Goal: Communication & Community: Share content

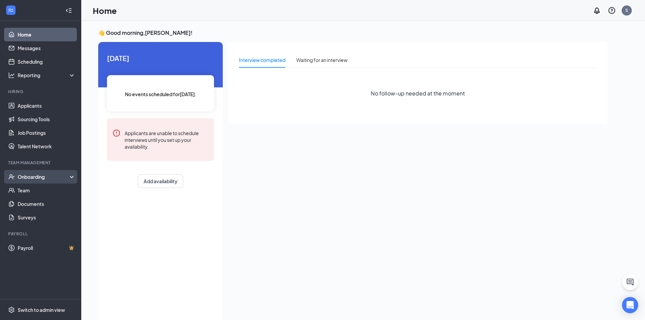
click at [32, 180] on div "Onboarding" at bounding box center [44, 176] width 52 height 7
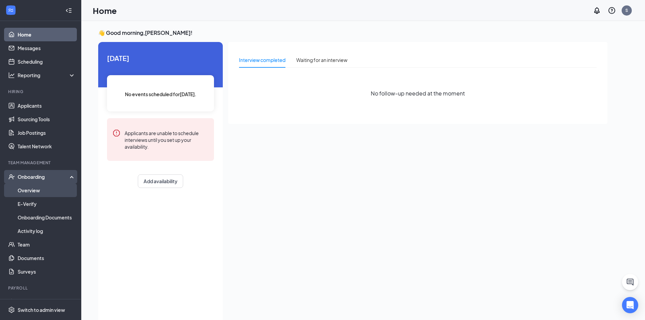
click at [33, 187] on link "Overview" at bounding box center [47, 191] width 58 height 14
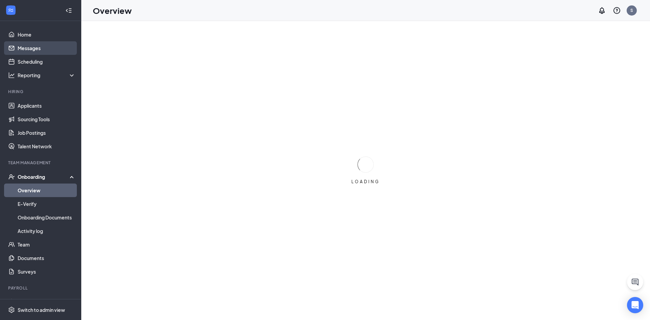
click at [45, 53] on link "Messages" at bounding box center [47, 48] width 58 height 14
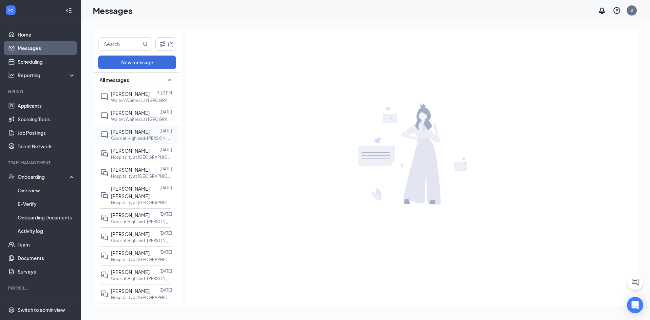
click at [141, 138] on p "Cook at Highland-[PERSON_NAME]" at bounding box center [141, 138] width 61 height 6
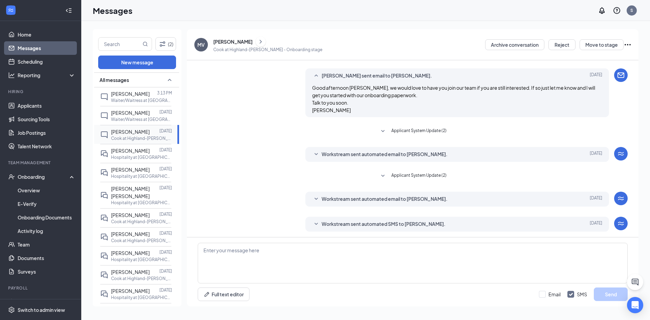
scroll to position [102, 0]
click at [330, 220] on span "Workstream sent automated SMS to [PERSON_NAME]." at bounding box center [384, 223] width 124 height 8
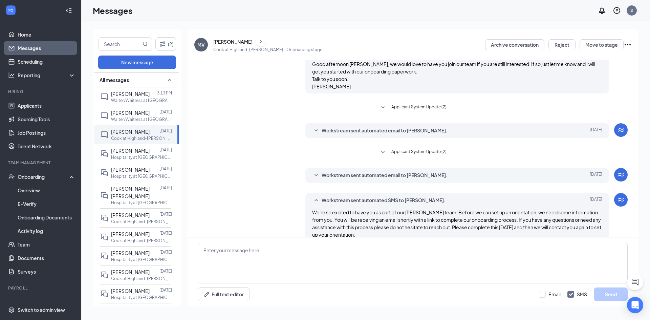
scroll to position [136, 0]
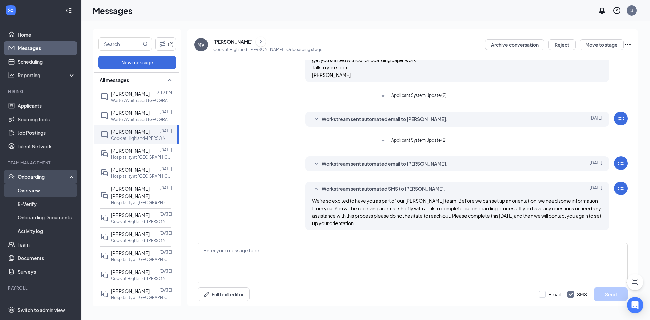
click at [29, 191] on link "Overview" at bounding box center [47, 191] width 58 height 14
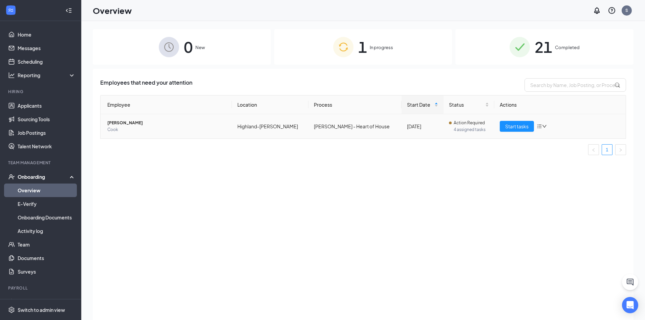
click at [119, 124] on span "[PERSON_NAME]" at bounding box center [166, 123] width 119 height 7
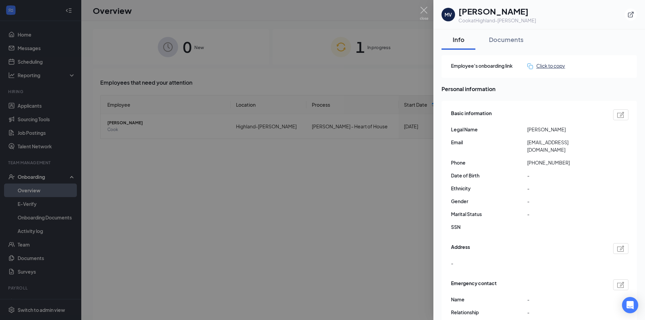
click at [547, 69] on div "Click to copy" at bounding box center [546, 65] width 38 height 7
click at [33, 101] on div at bounding box center [322, 160] width 645 height 320
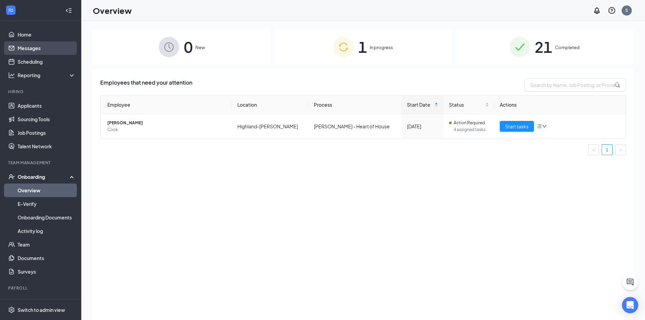
click at [28, 44] on link "Messages" at bounding box center [47, 48] width 58 height 14
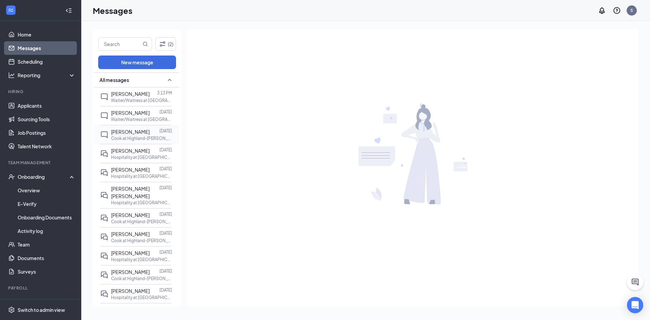
click at [154, 139] on p "Cook at Highland-[PERSON_NAME]" at bounding box center [141, 138] width 61 height 6
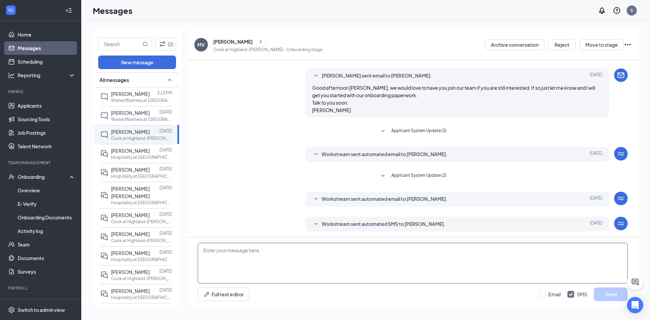
scroll to position [102, 0]
click at [266, 250] on textarea at bounding box center [413, 263] width 430 height 41
paste textarea "[URL][DOMAIN_NAME]"
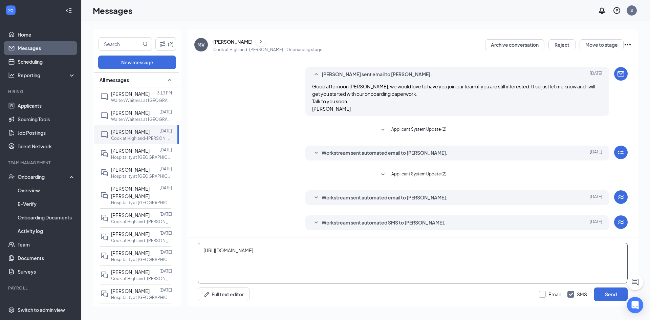
type textarea "[URL][DOMAIN_NAME]"
click at [545, 297] on input "Email" at bounding box center [550, 294] width 22 height 7
checkbox input "true"
click at [603, 291] on button "Send" at bounding box center [611, 295] width 34 height 14
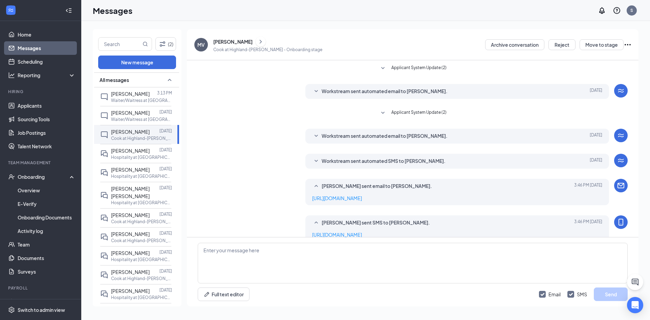
scroll to position [175, 0]
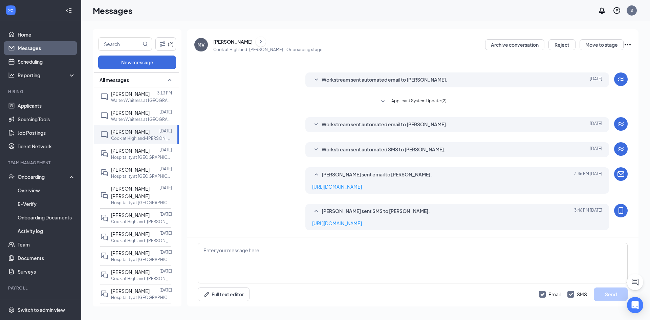
click at [31, 27] on ul "Home Messages Scheduling Reporting Hiring Applicants Sourcing Tools Job Posting…" at bounding box center [40, 166] width 81 height 291
click at [34, 35] on link "Home" at bounding box center [47, 35] width 58 height 14
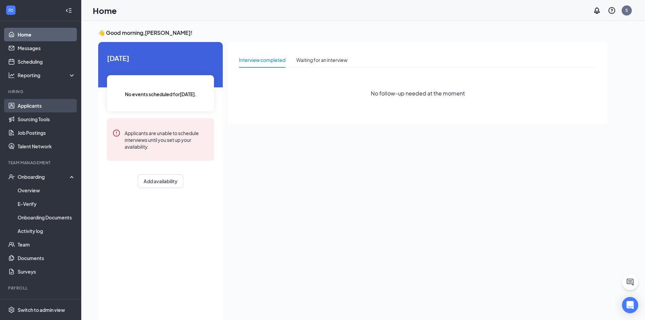
click at [50, 106] on link "Applicants" at bounding box center [47, 106] width 58 height 14
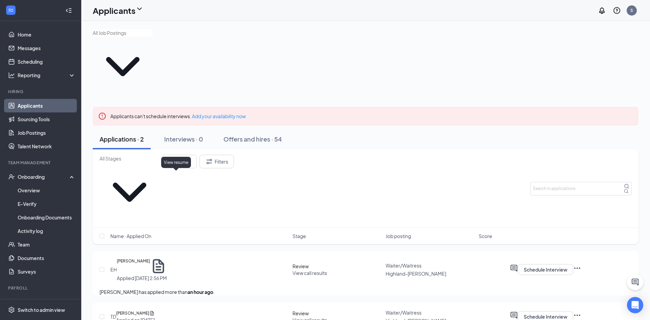
click at [167, 258] on icon "Document" at bounding box center [158, 266] width 17 height 17
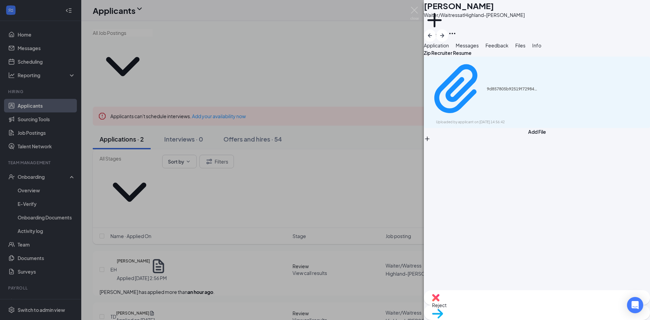
click at [449, 49] on button "Application" at bounding box center [436, 45] width 25 height 7
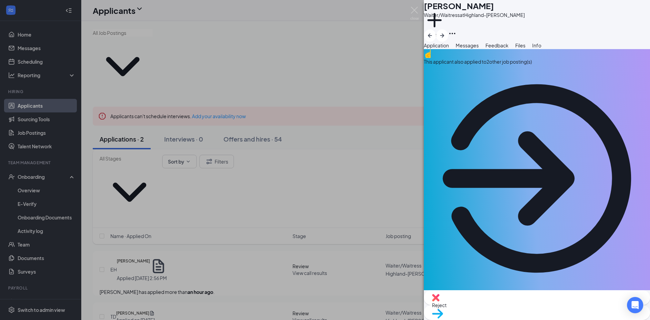
click at [471, 80] on div "This applicant also applied to 2 other job posting(s)" at bounding box center [537, 170] width 226 height 243
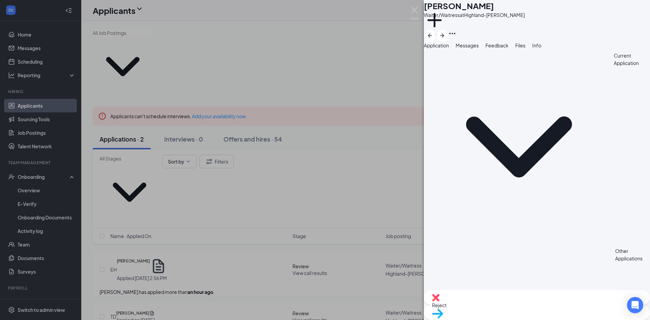
click at [449, 48] on span "Application" at bounding box center [436, 45] width 25 height 6
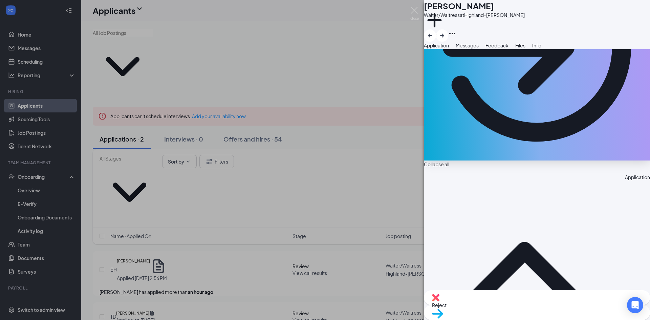
scroll to position [233, 0]
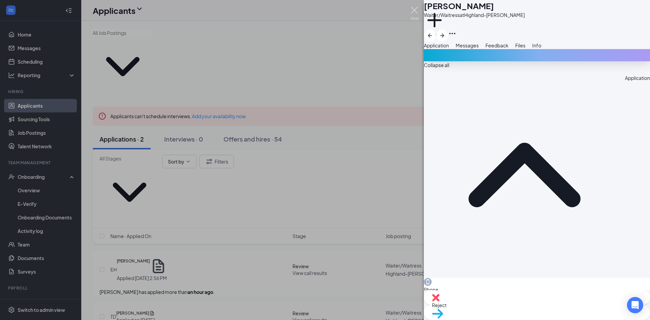
click at [413, 13] on img at bounding box center [415, 13] width 8 height 13
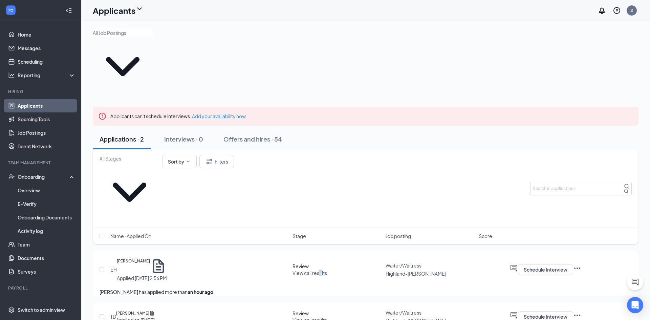
click at [322, 270] on span "View call results" at bounding box center [310, 273] width 35 height 6
click at [319, 308] on span "View call results" at bounding box center [310, 320] width 35 height 6
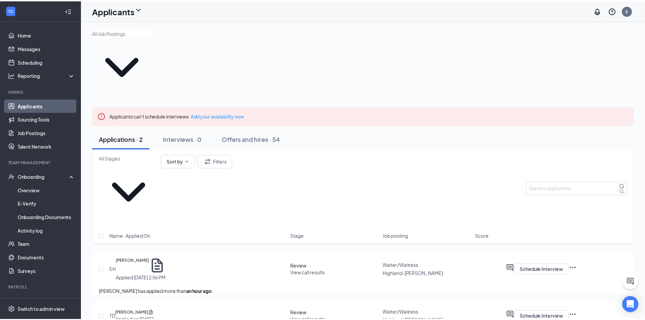
scroll to position [68, 0]
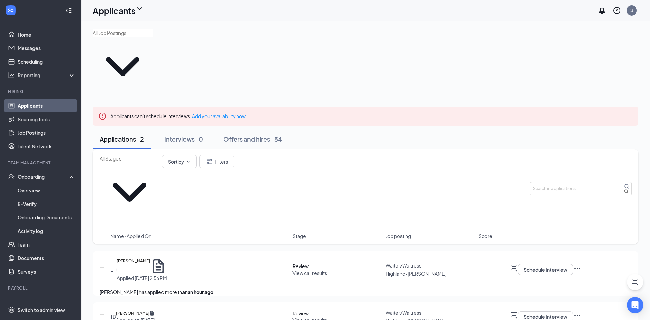
click at [43, 33] on link "Home" at bounding box center [47, 35] width 58 height 14
